Goal: Find specific page/section: Find specific page/section

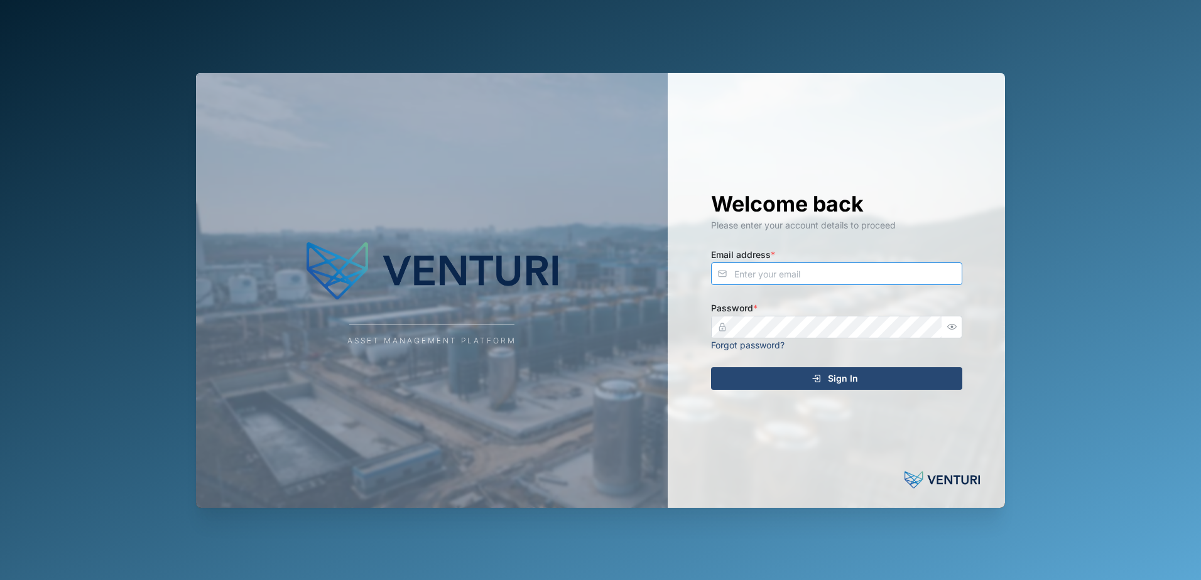
click at [807, 280] on input "Email address *" at bounding box center [836, 274] width 251 height 23
type input "[EMAIL_ADDRESS][DOMAIN_NAME]"
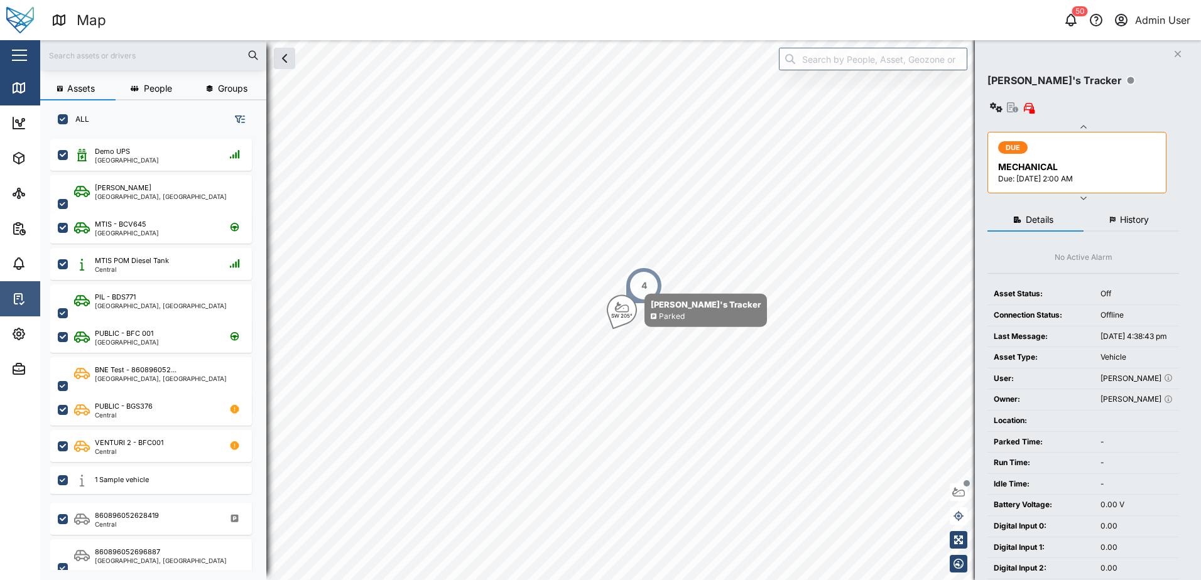
scroll to position [10, 10]
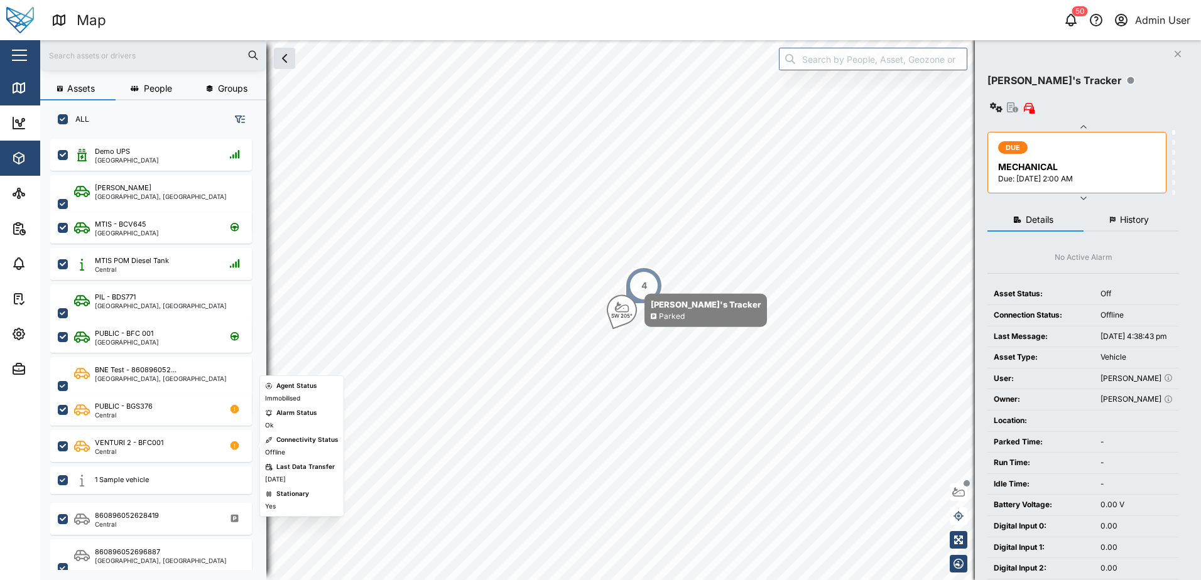
click at [16, 155] on icon "button" at bounding box center [19, 158] width 10 height 11
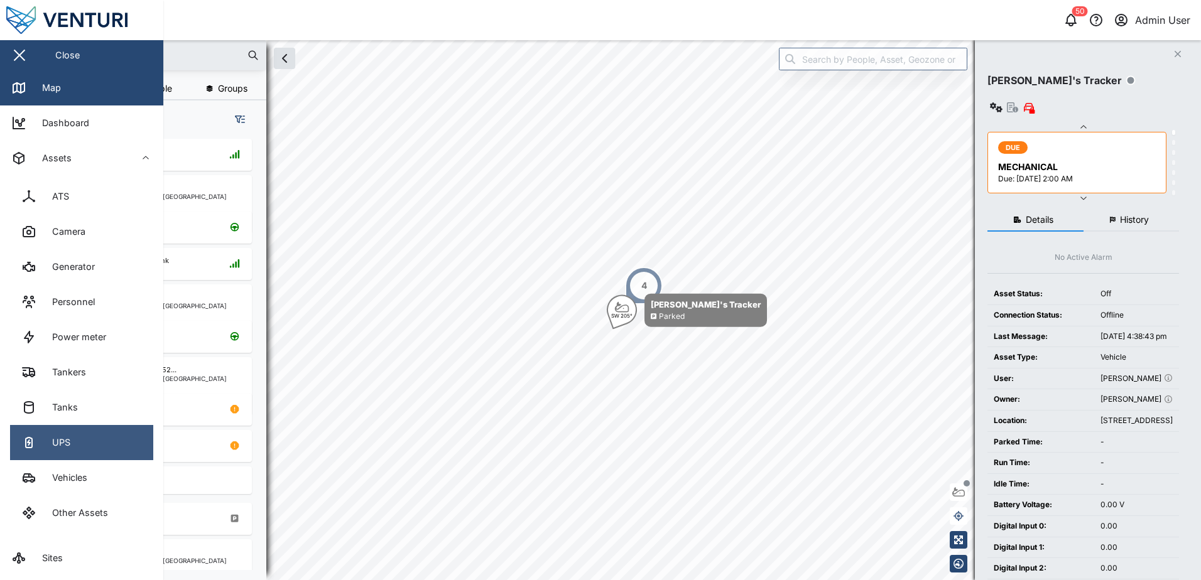
click at [46, 443] on div "UPS" at bounding box center [57, 443] width 28 height 14
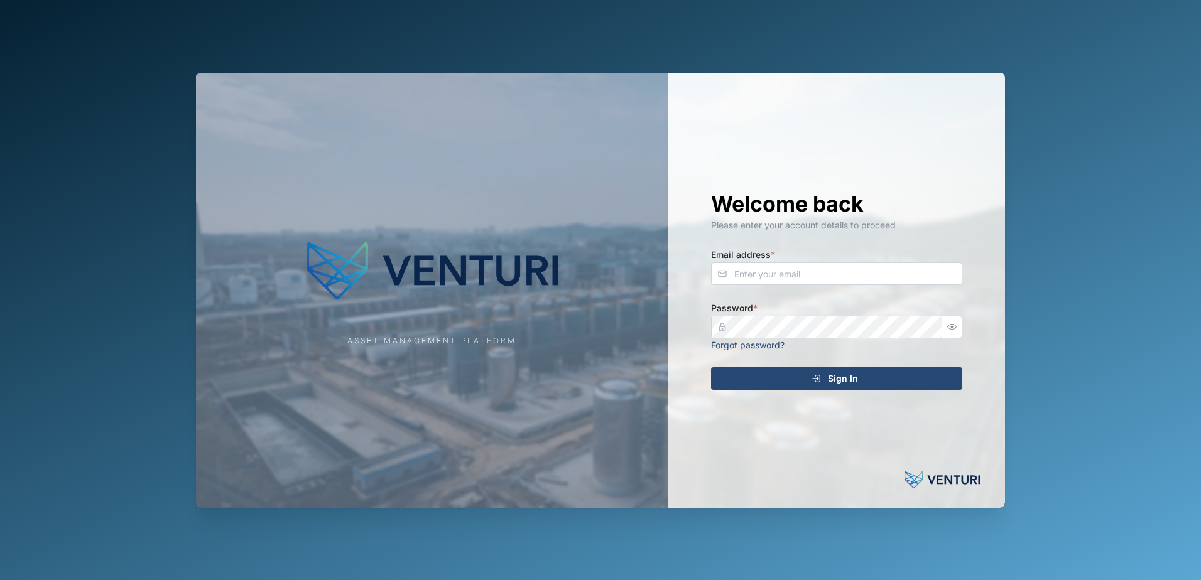
click at [884, 253] on div "Email address *" at bounding box center [836, 266] width 251 height 38
click at [832, 287] on div "Welcome back Please enter your account details to proceed Email address * Passw…" at bounding box center [837, 290] width 302 height 435
click at [775, 271] on input "Email address *" at bounding box center [836, 274] width 251 height 23
type input "[EMAIL_ADDRESS][DOMAIN_NAME]"
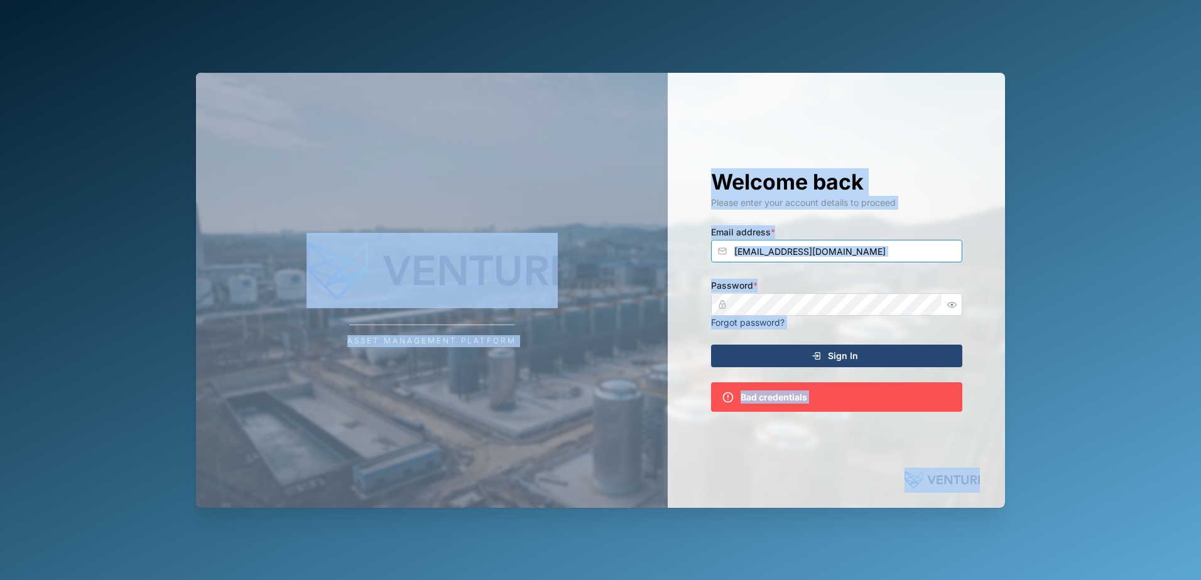
click at [826, 257] on input "[EMAIL_ADDRESS][DOMAIN_NAME]" at bounding box center [836, 251] width 251 height 23
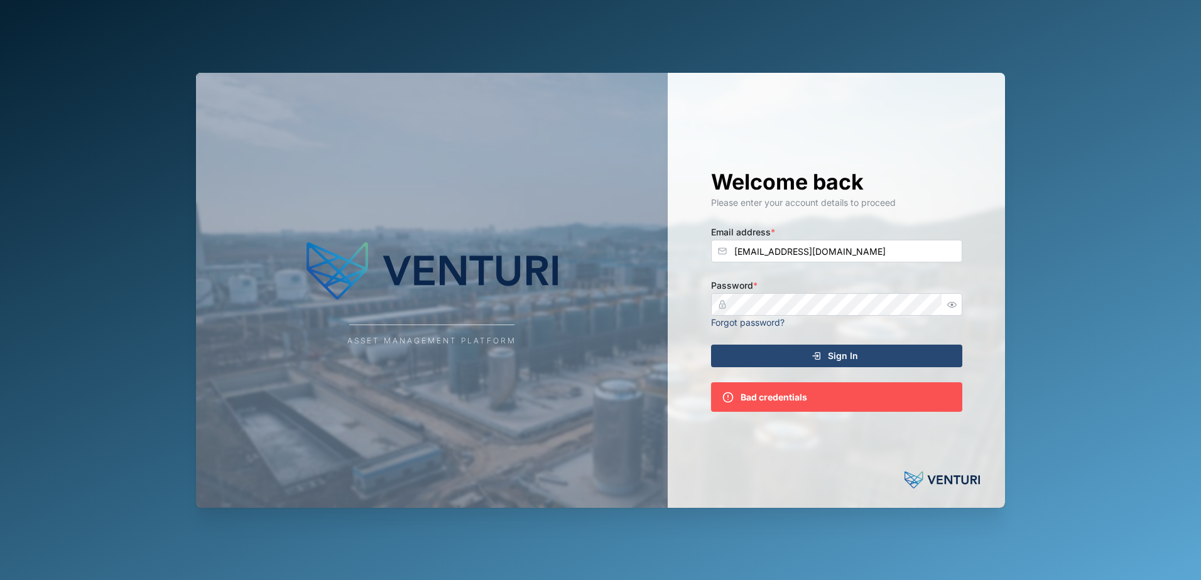
click at [823, 317] on div "Forgot password?" at bounding box center [836, 323] width 251 height 14
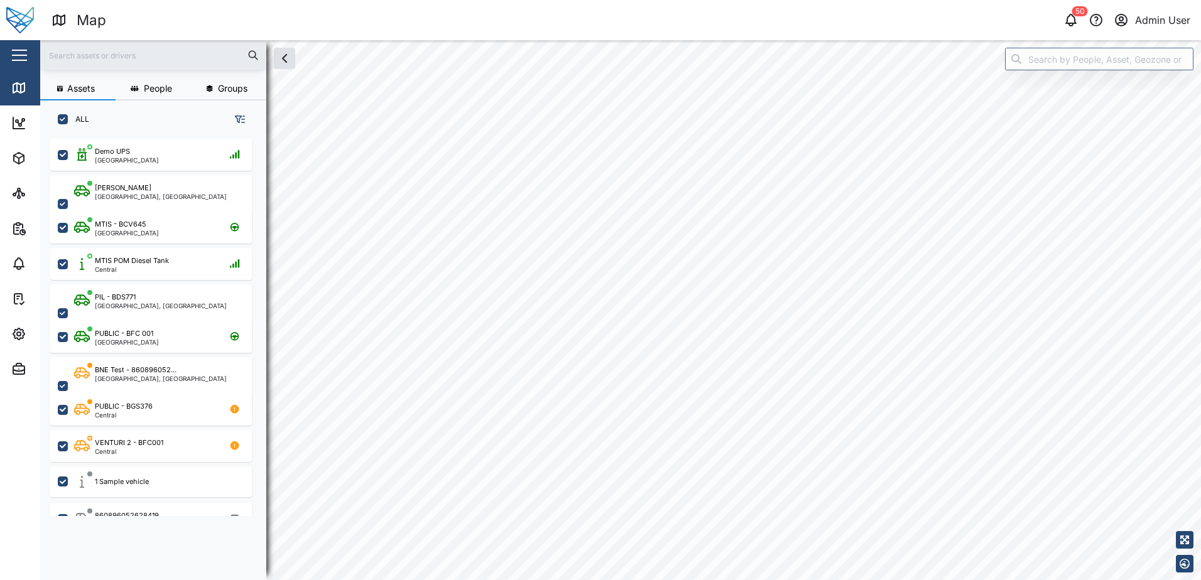
checkbox input "true"
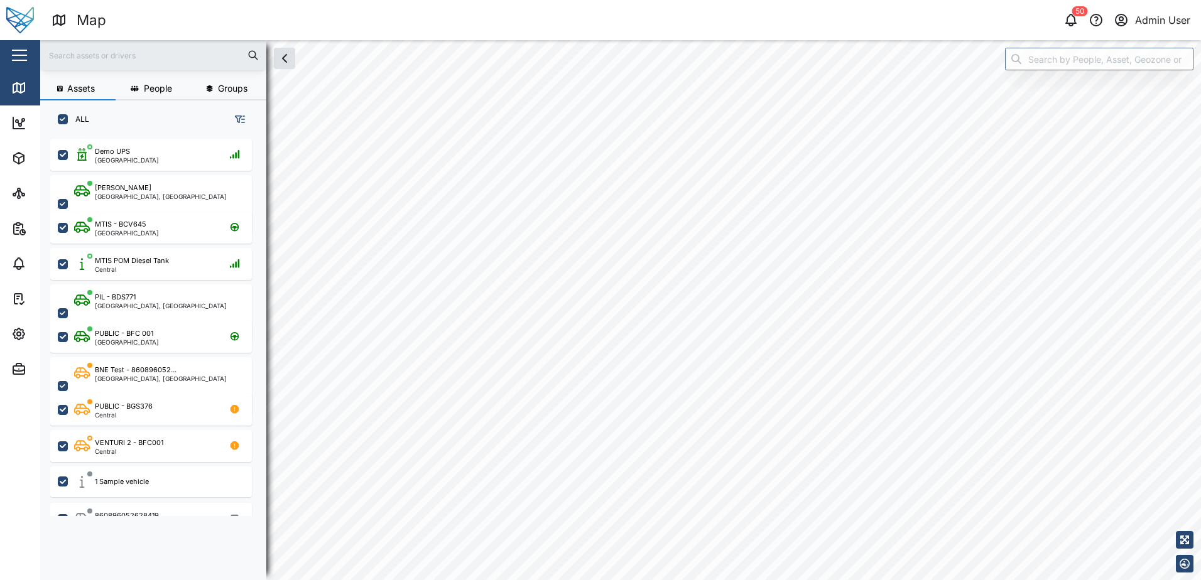
checkbox input "true"
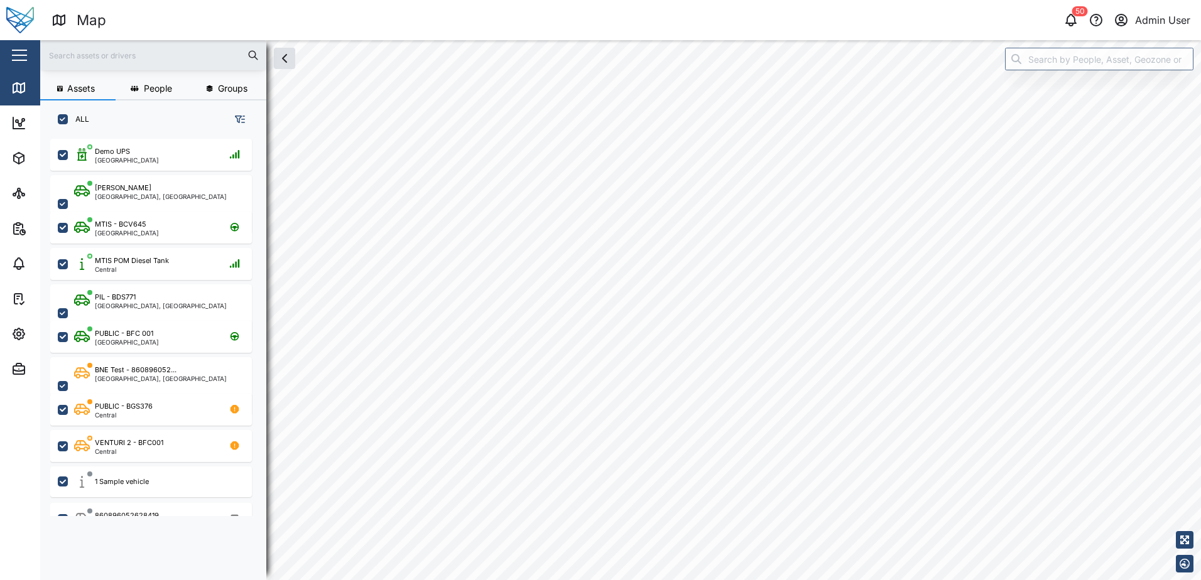
checkbox input "true"
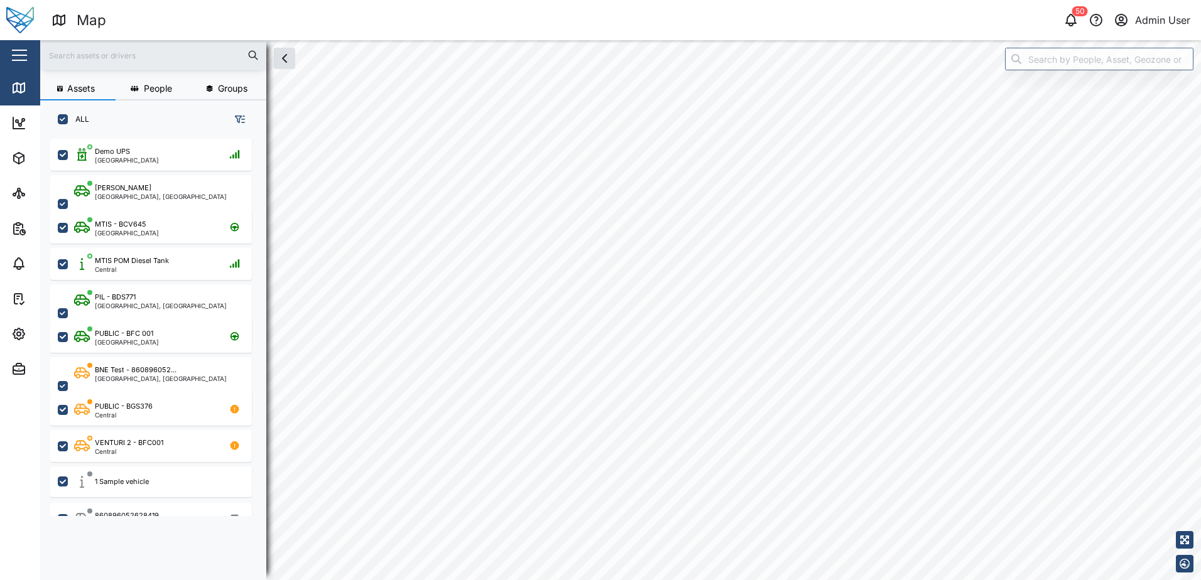
checkbox input "true"
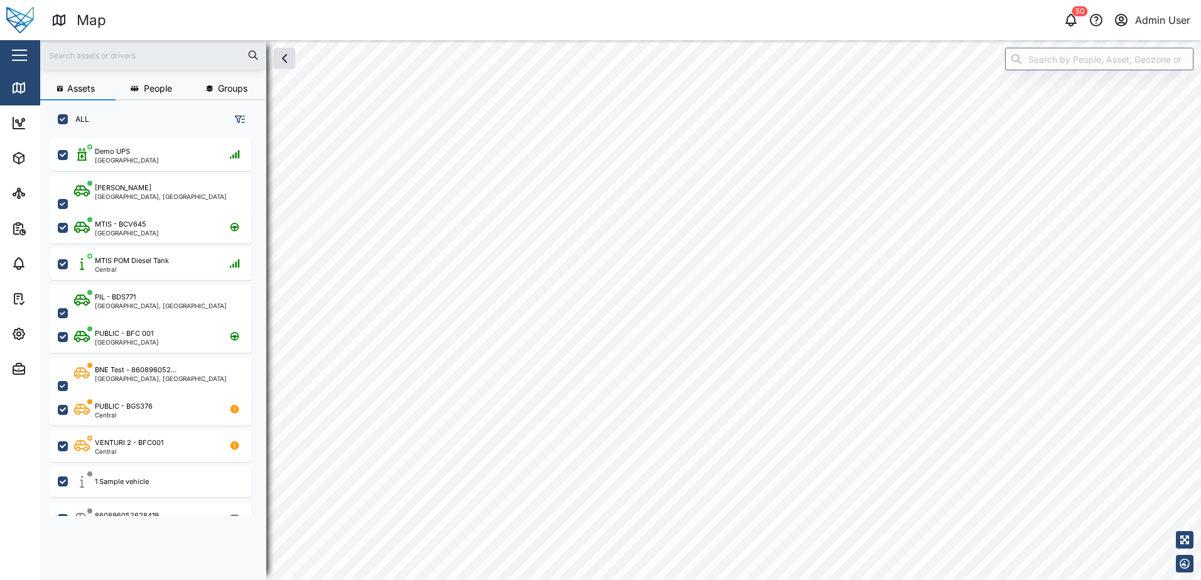
checkbox input "true"
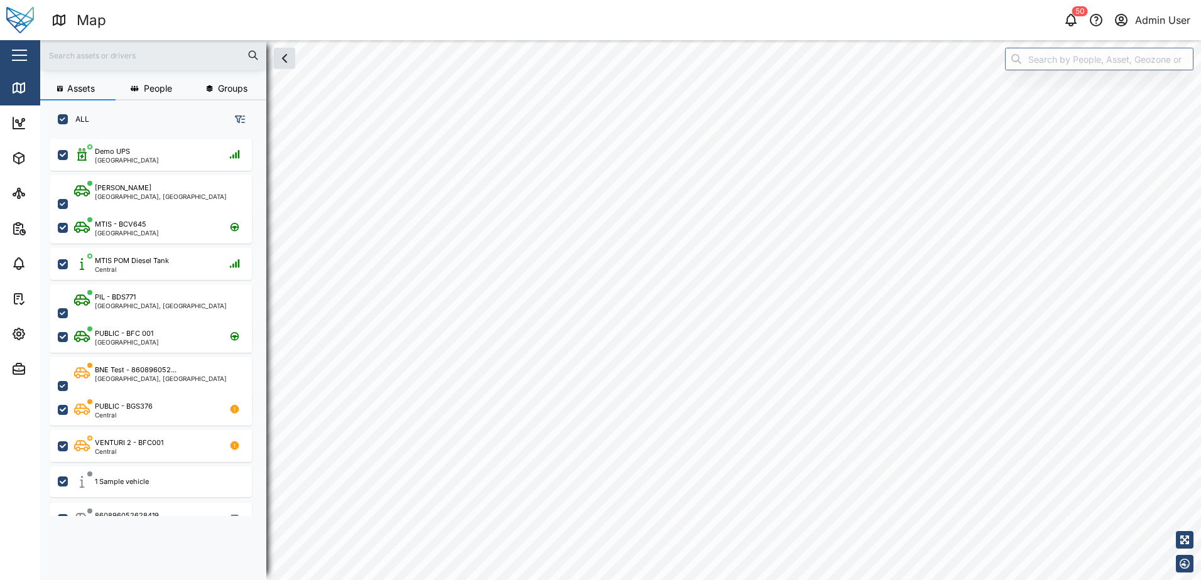
checkbox input "true"
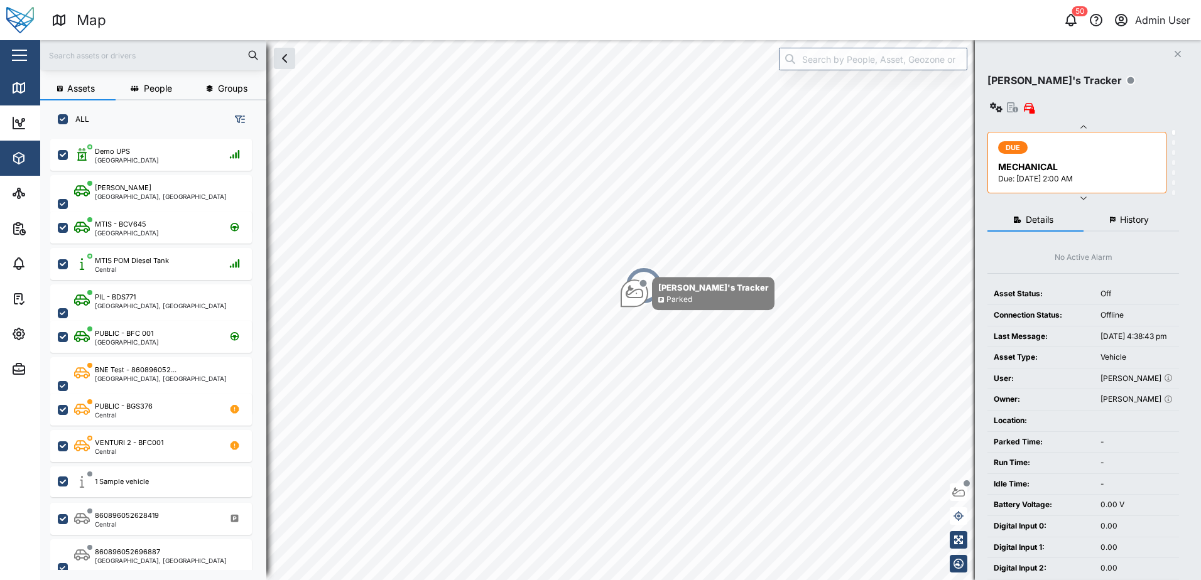
click at [16, 173] on span "Assets" at bounding box center [68, 158] width 114 height 35
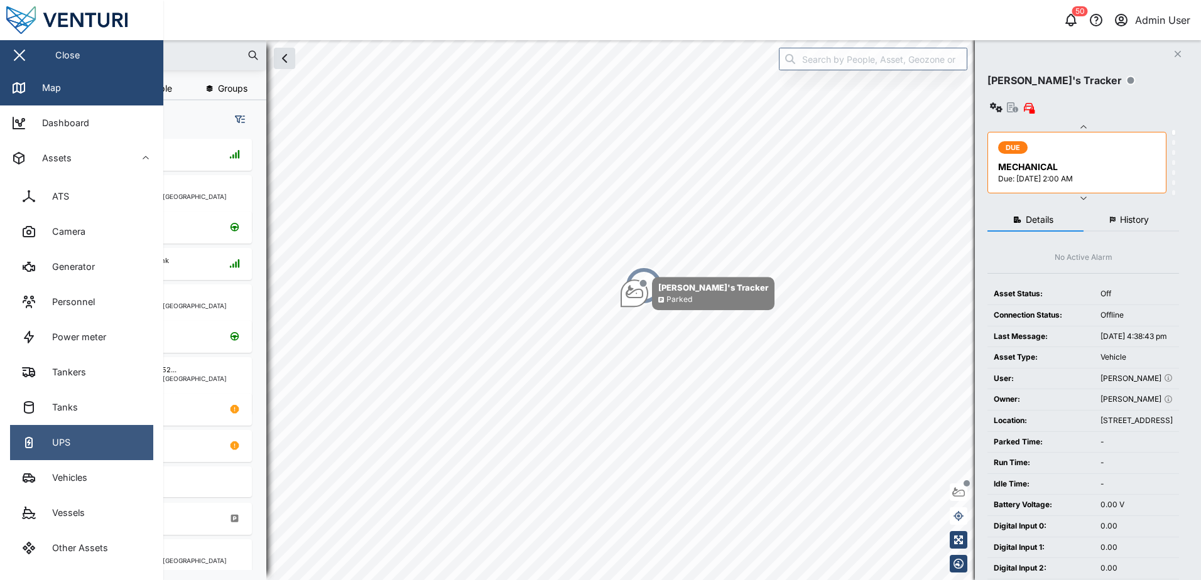
click at [62, 438] on div "UPS" at bounding box center [57, 443] width 28 height 14
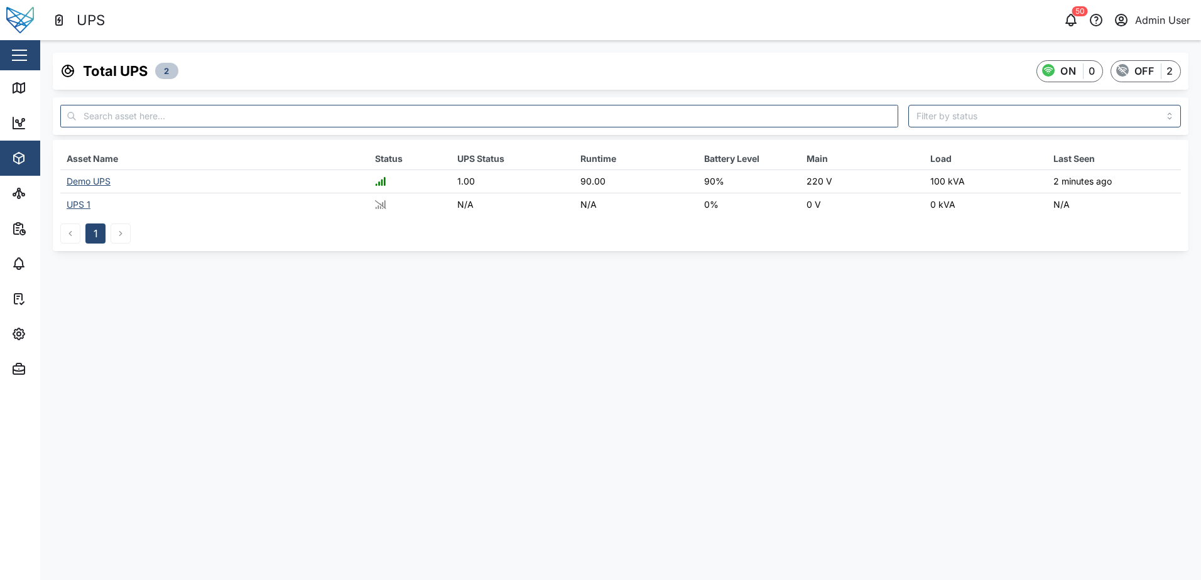
click at [89, 205] on div "UPS 1" at bounding box center [79, 204] width 24 height 11
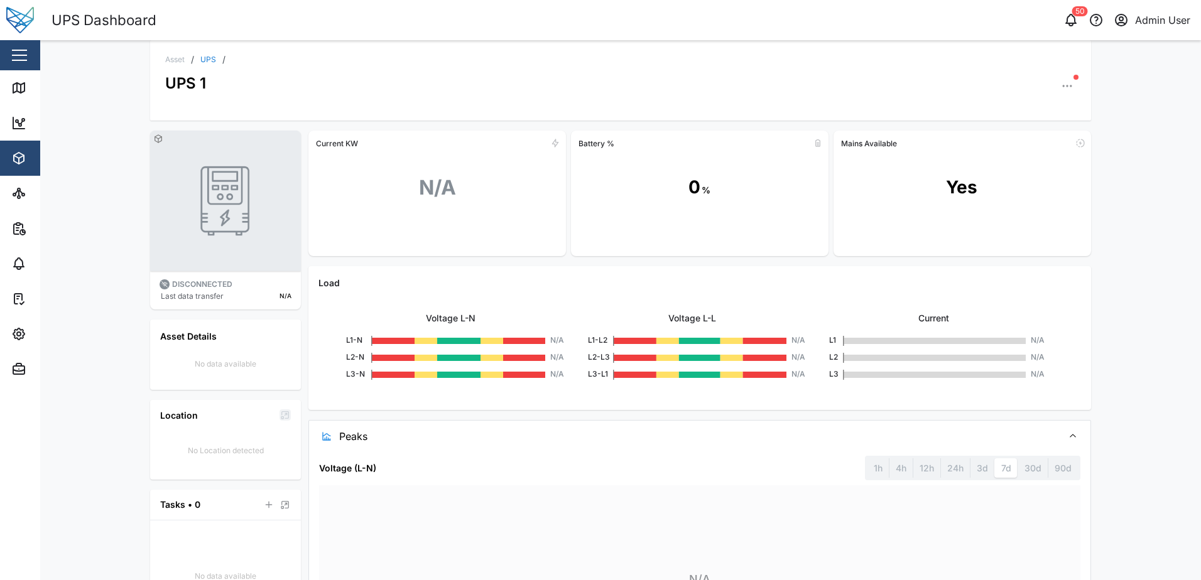
click at [203, 57] on link "UPS" at bounding box center [208, 60] width 16 height 8
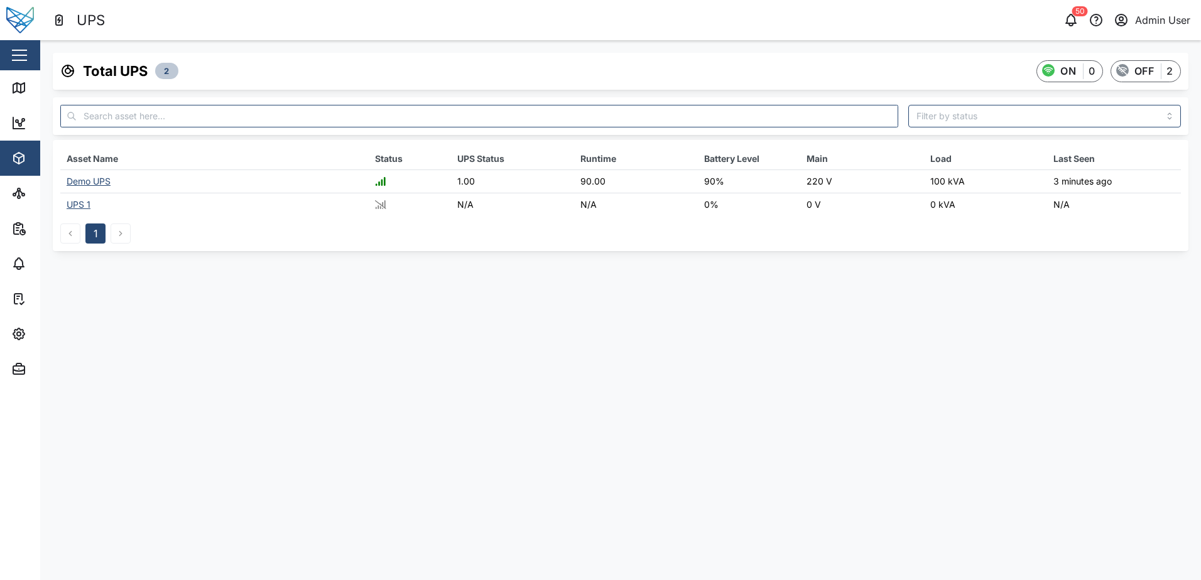
click at [109, 177] on div "Demo UPS" at bounding box center [89, 181] width 44 height 11
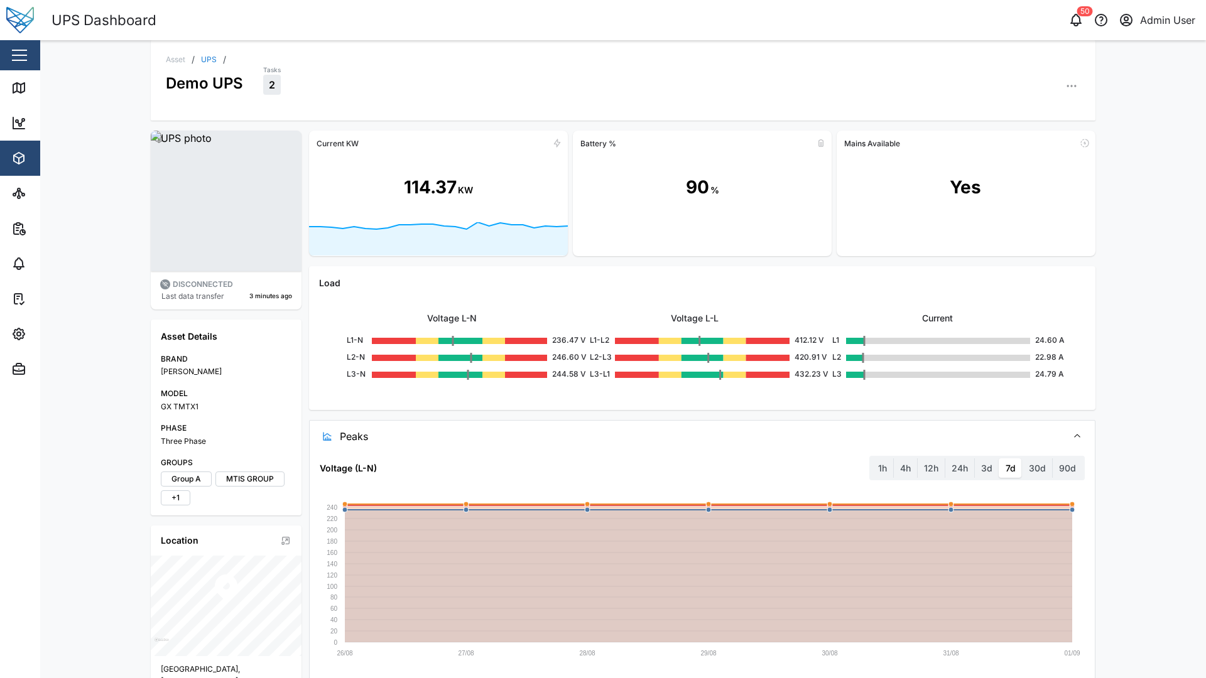
click at [1124, 372] on div "Asset / UPS / Demo UPS Tasks 2 DISCONNECTED Last data transfer 3 minutes ago As…" at bounding box center [623, 359] width 1166 height 638
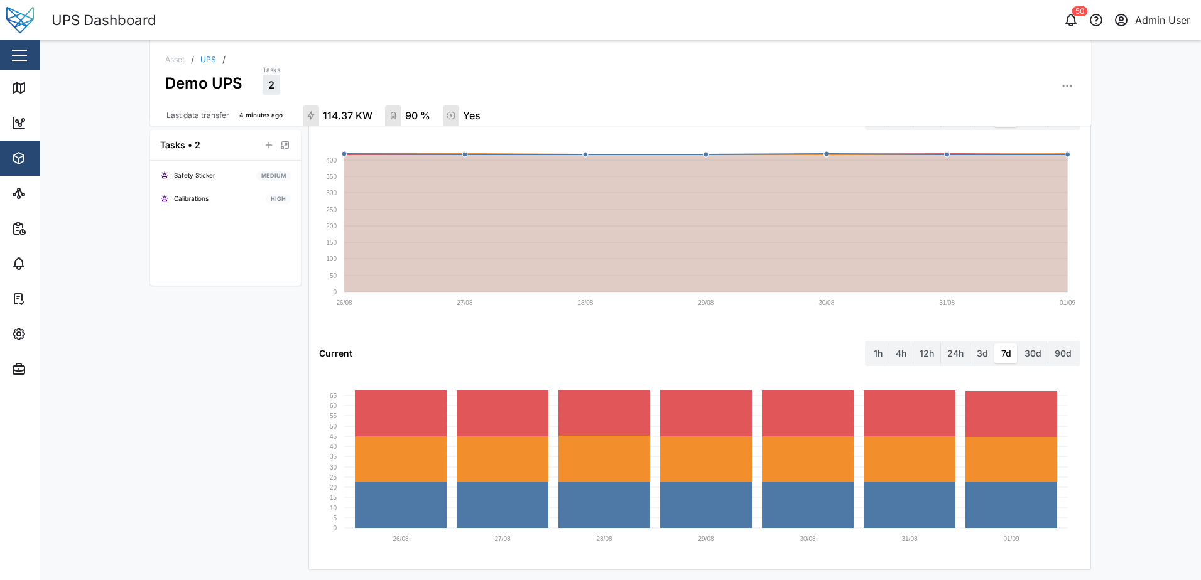
scroll to position [585, 0]
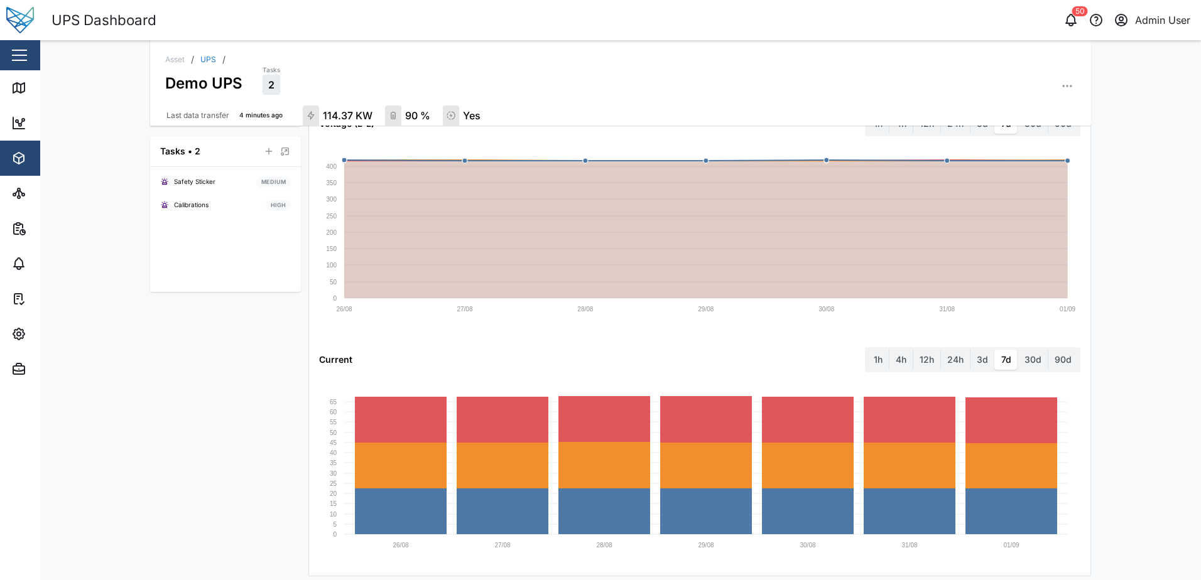
click at [1150, 319] on div "Asset / UPS / Demo UPS Tasks 2 Last data transfer 4 minutes ago 114.37 KW 90 % …" at bounding box center [620, 310] width 1161 height 540
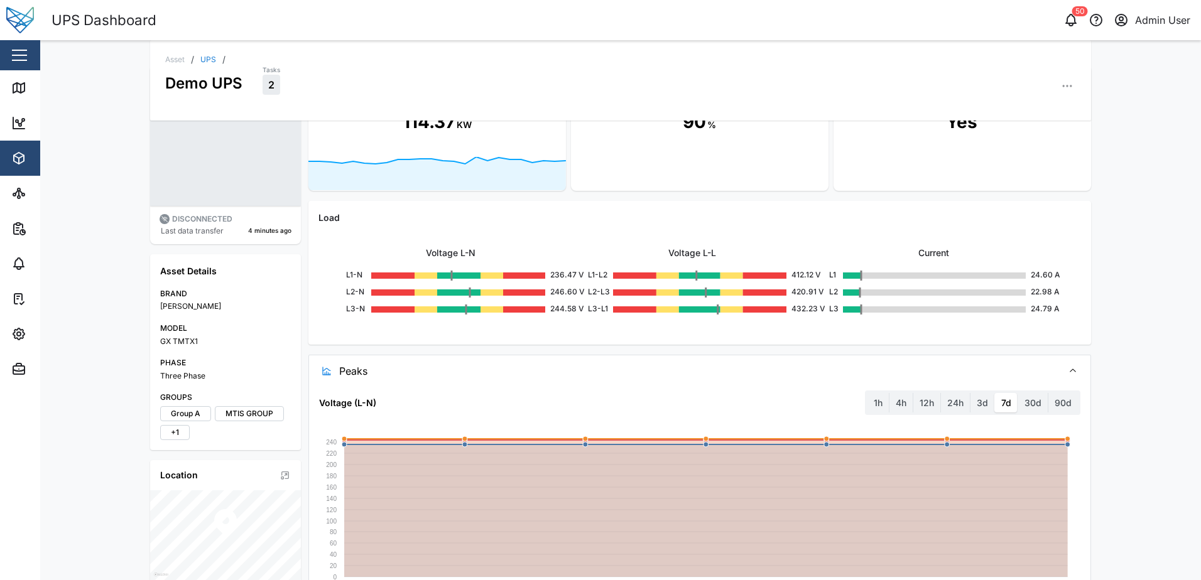
scroll to position [0, 0]
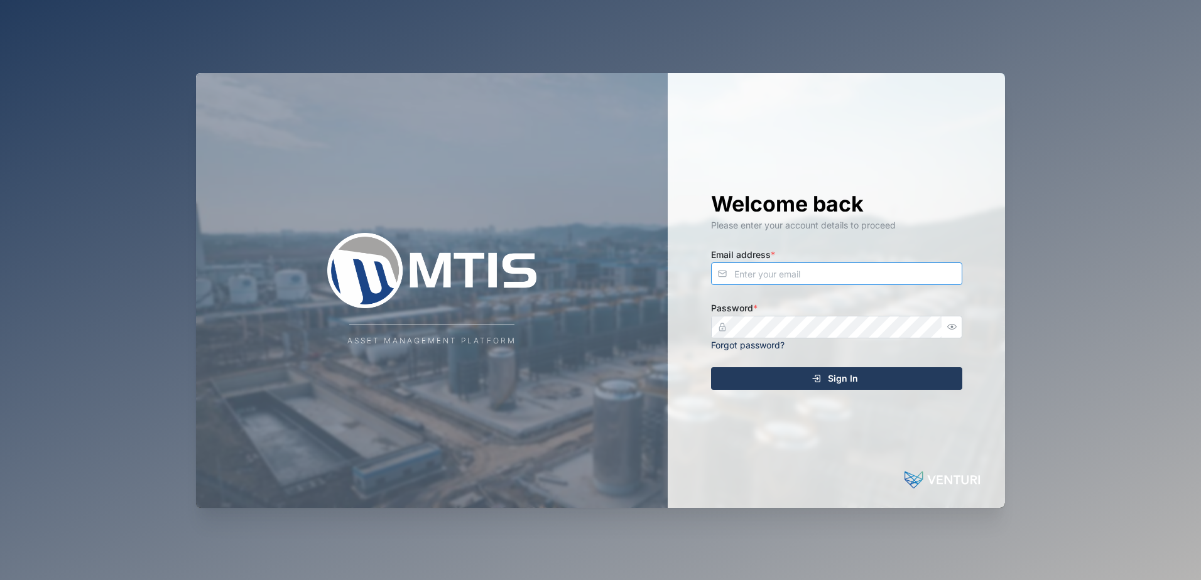
click at [811, 281] on input "Email address *" at bounding box center [836, 274] width 251 height 23
type input "liam.howard@venturi.io"
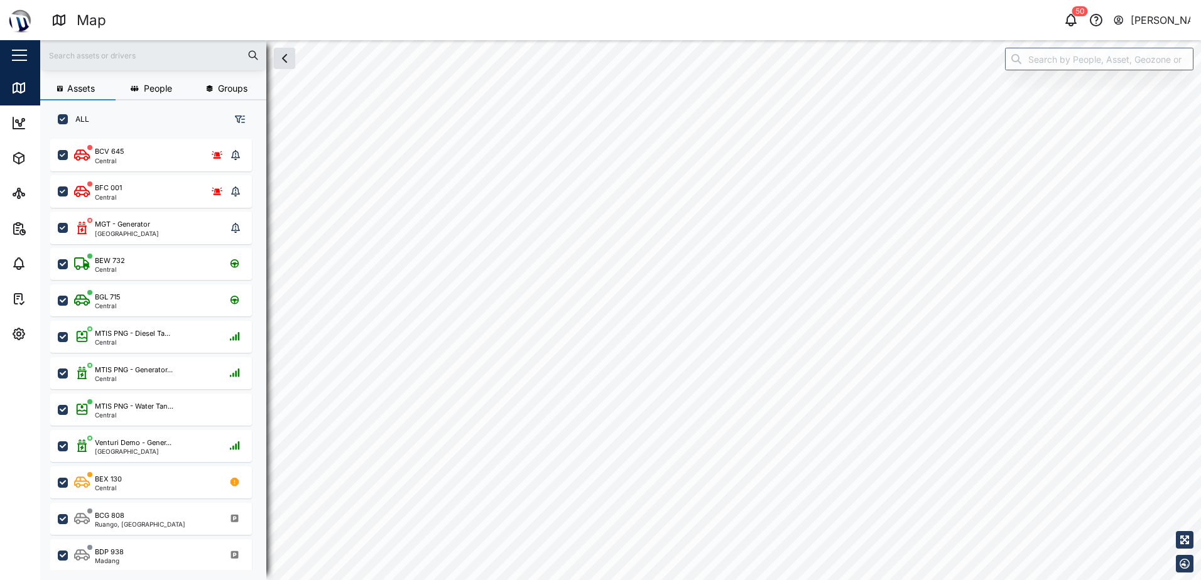
scroll to position [427, 197]
click at [12, 160] on icon "button" at bounding box center [18, 158] width 15 height 15
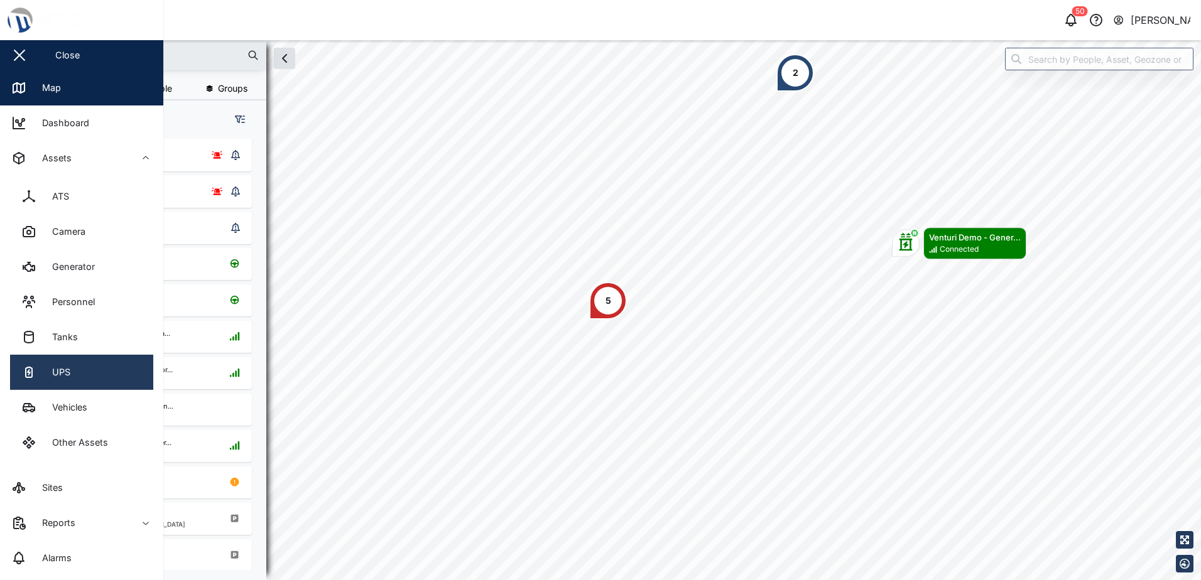
click at [57, 370] on div "UPS" at bounding box center [57, 373] width 28 height 14
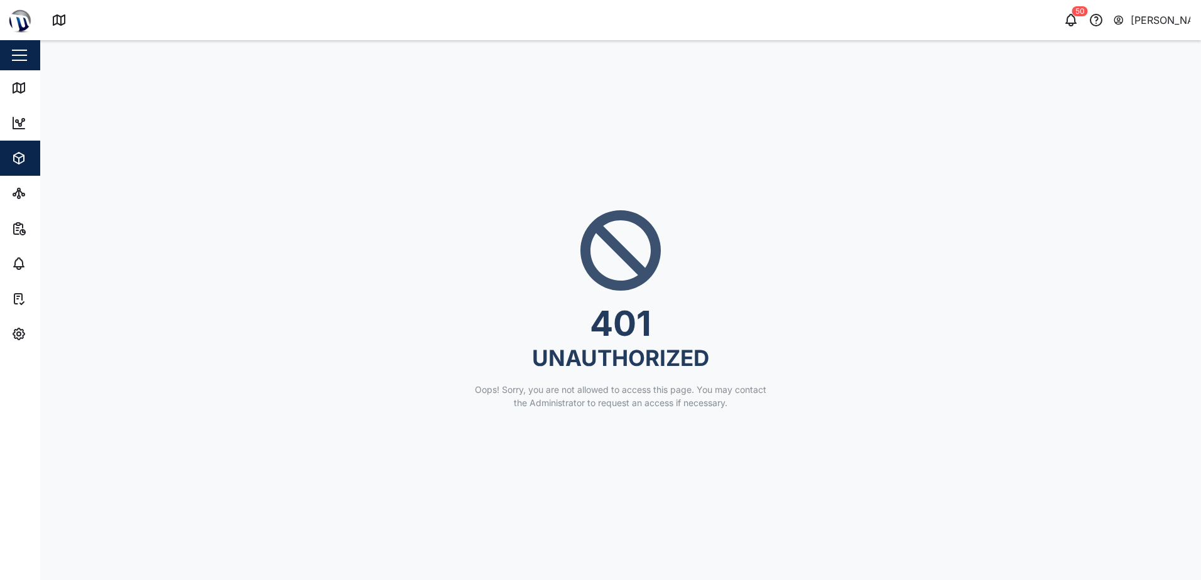
click at [663, 552] on div "401 UNAUTHORIZED Oops! Sorry, you are not allowed to access this page. You may …" at bounding box center [620, 310] width 1161 height 540
